Goal: Check status

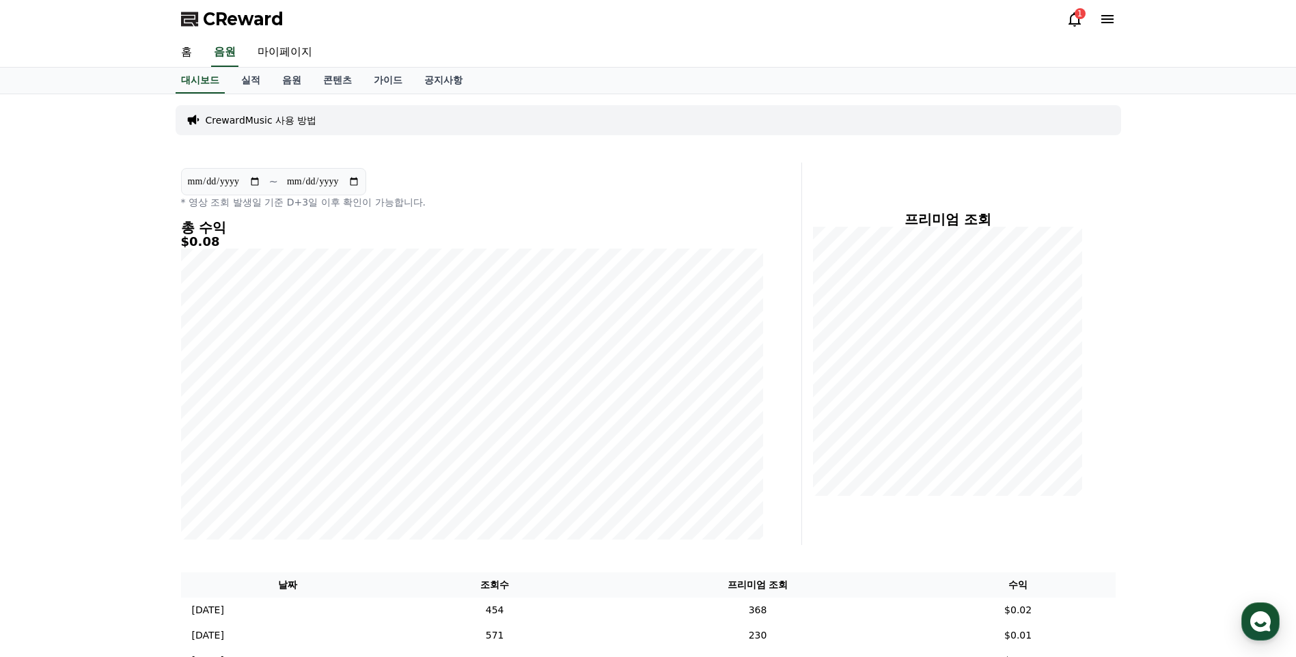
click at [1073, 11] on icon at bounding box center [1074, 19] width 16 height 16
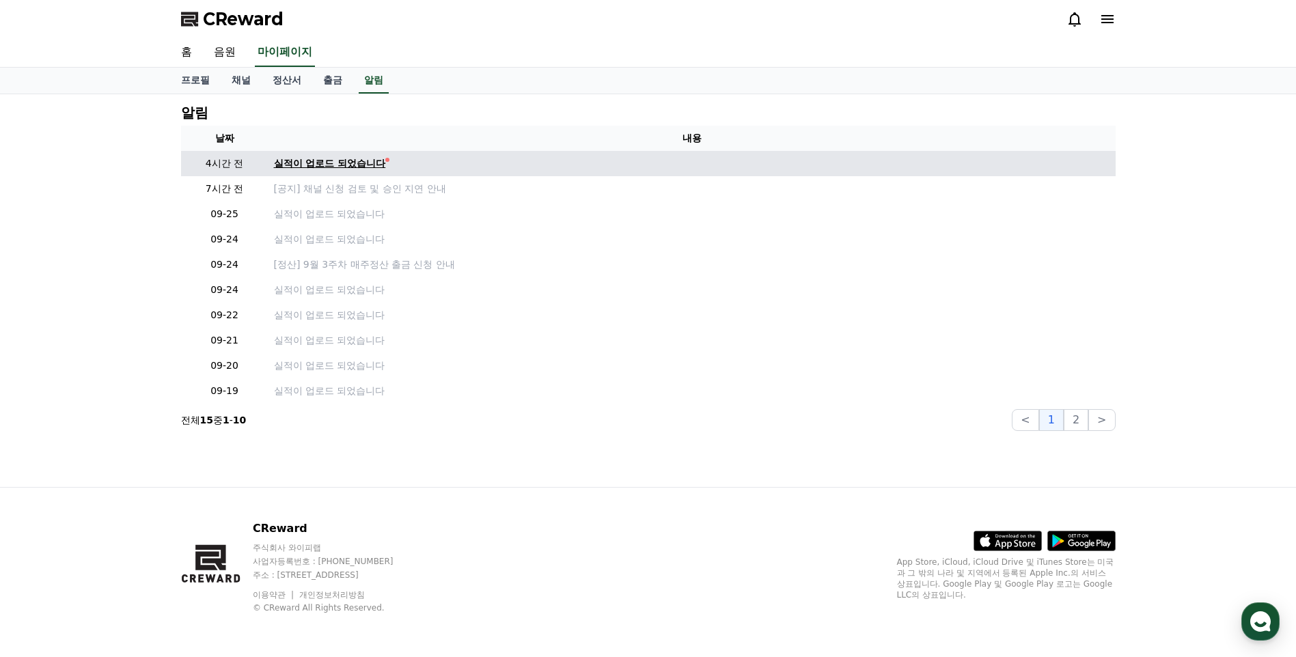
click at [361, 158] on div "실적이 업로드 되었습니다" at bounding box center [330, 163] width 112 height 14
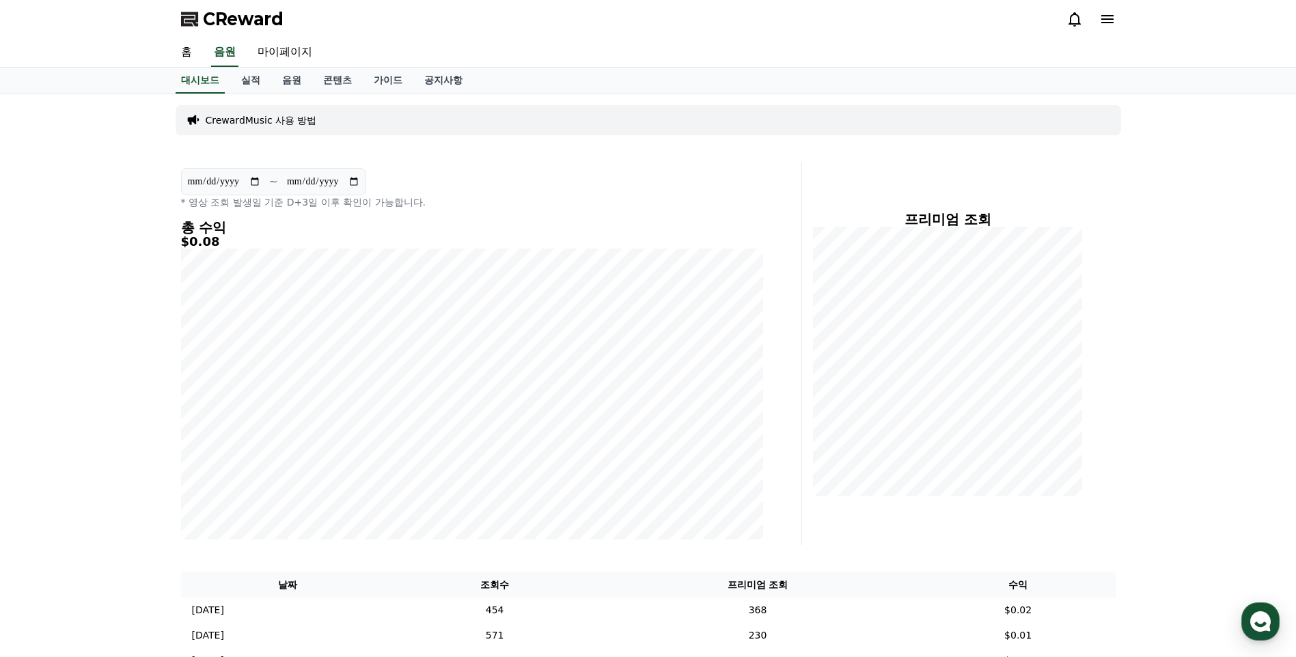
click at [1074, 10] on div at bounding box center [1090, 19] width 49 height 22
click at [1071, 18] on icon at bounding box center [1074, 19] width 12 height 14
